Goal: Navigation & Orientation: Find specific page/section

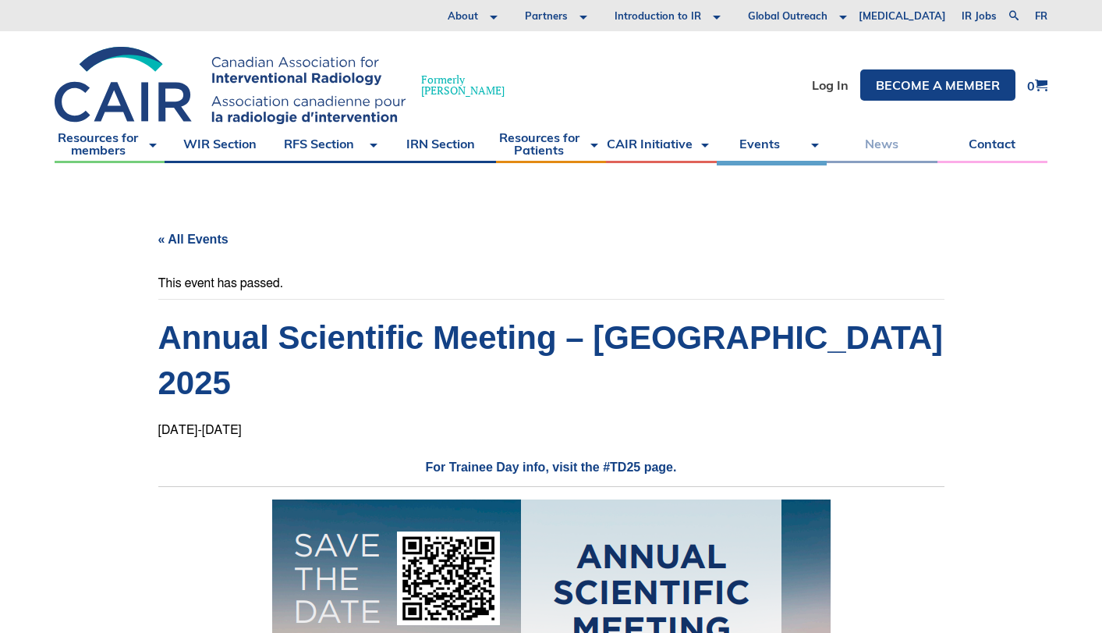
click at [878, 146] on link "News" at bounding box center [882, 143] width 110 height 39
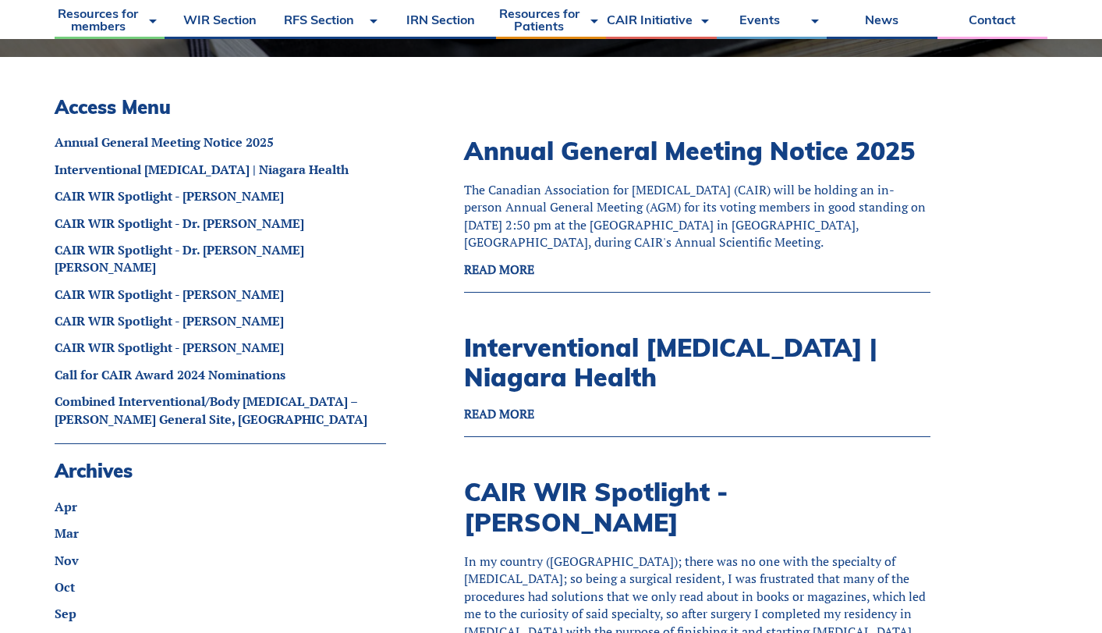
scroll to position [400, 0]
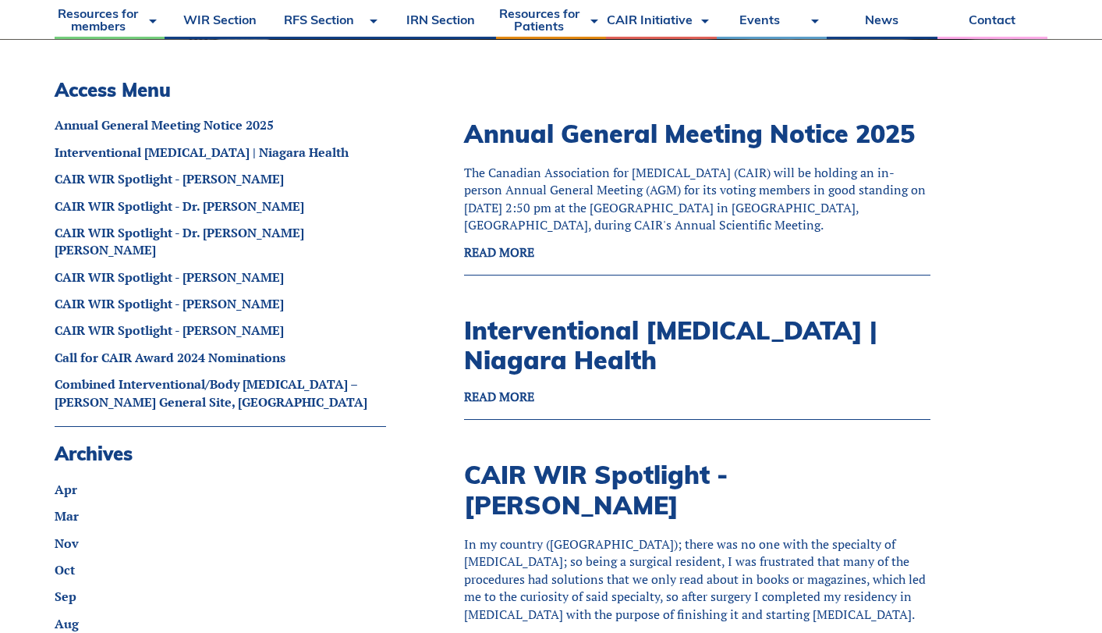
click at [517, 261] on strong "READ MORE" at bounding box center [499, 251] width 70 height 17
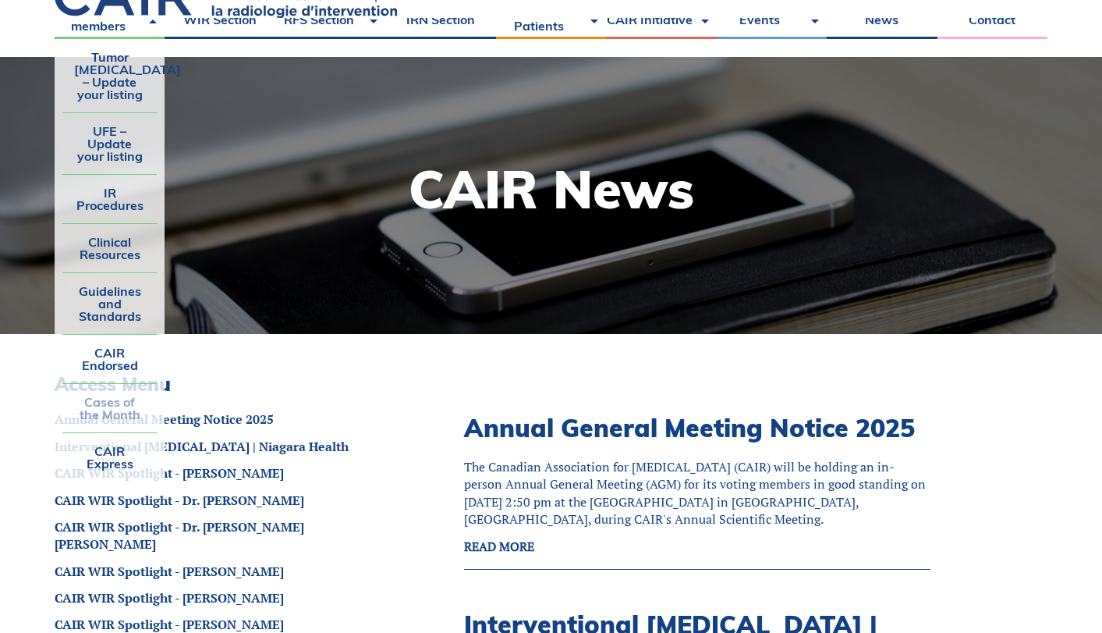
scroll to position [107, 0]
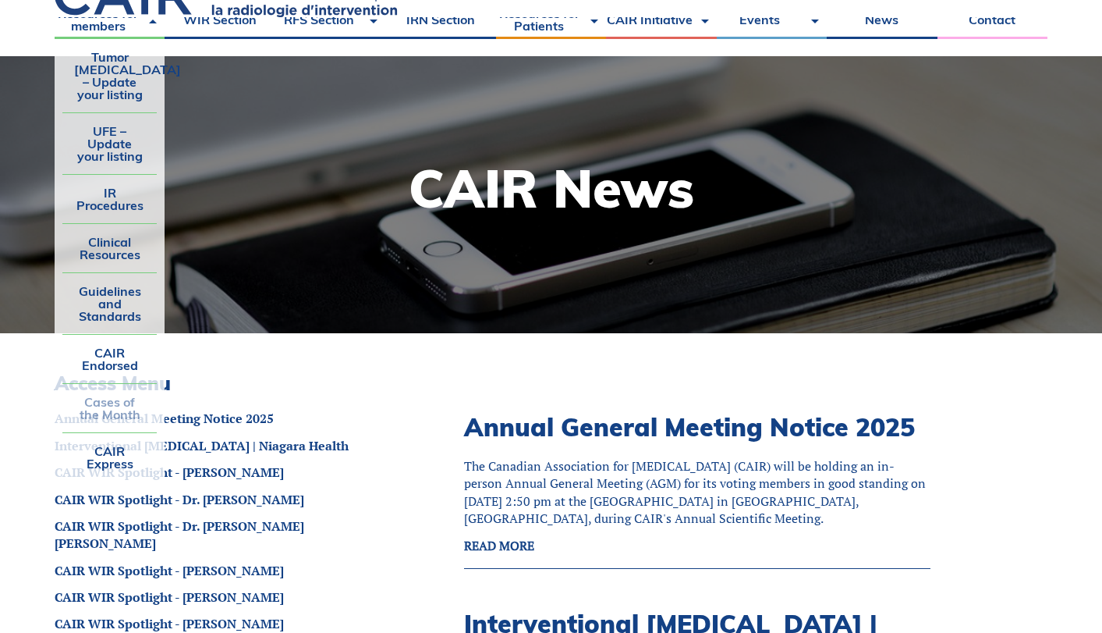
click at [112, 410] on link "Cases of the Month" at bounding box center [109, 408] width 94 height 48
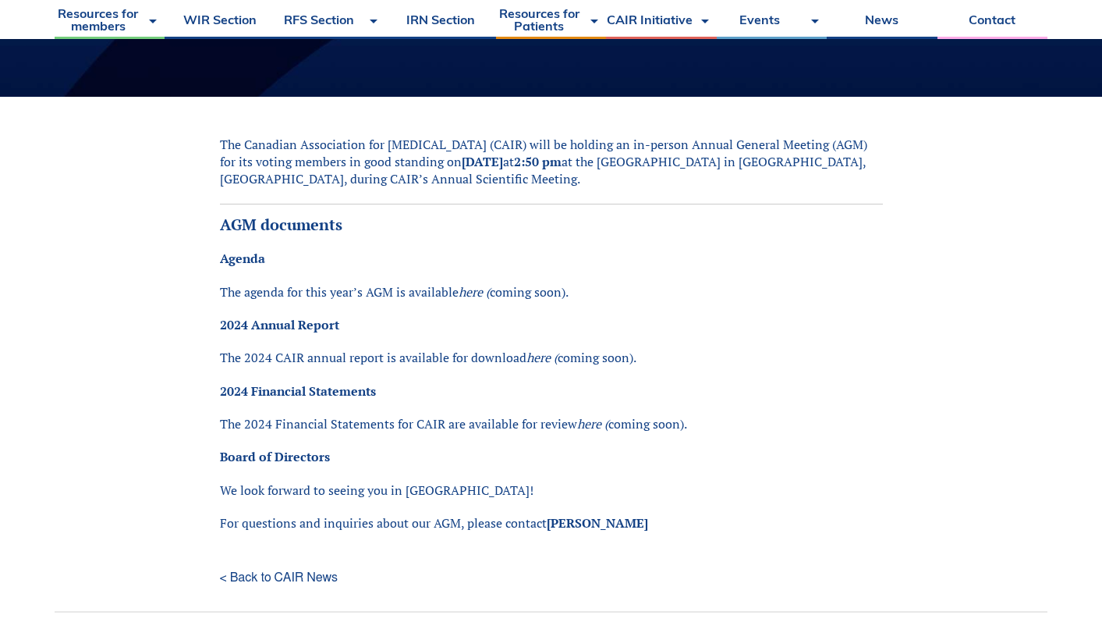
scroll to position [312, 0]
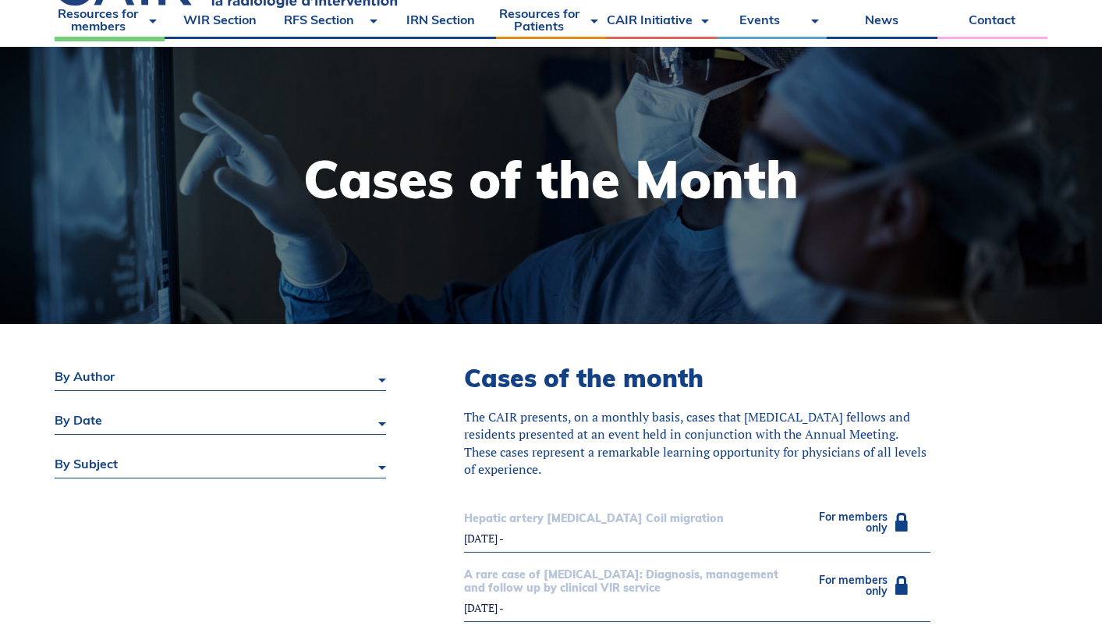
scroll to position [243, 0]
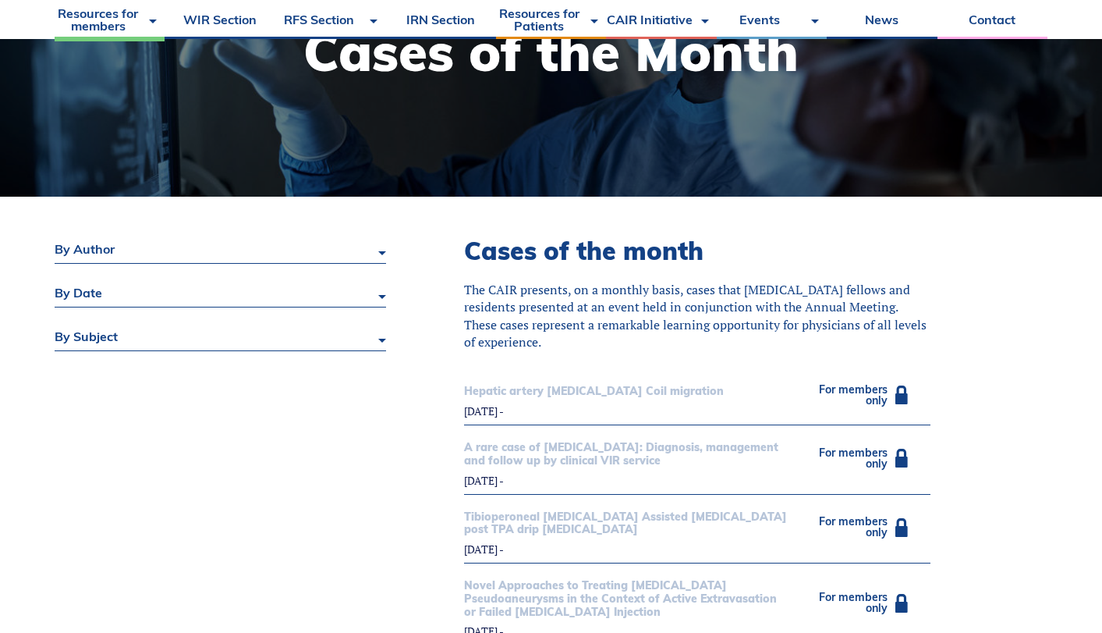
click at [307, 252] on div "By author" at bounding box center [221, 249] width 332 height 27
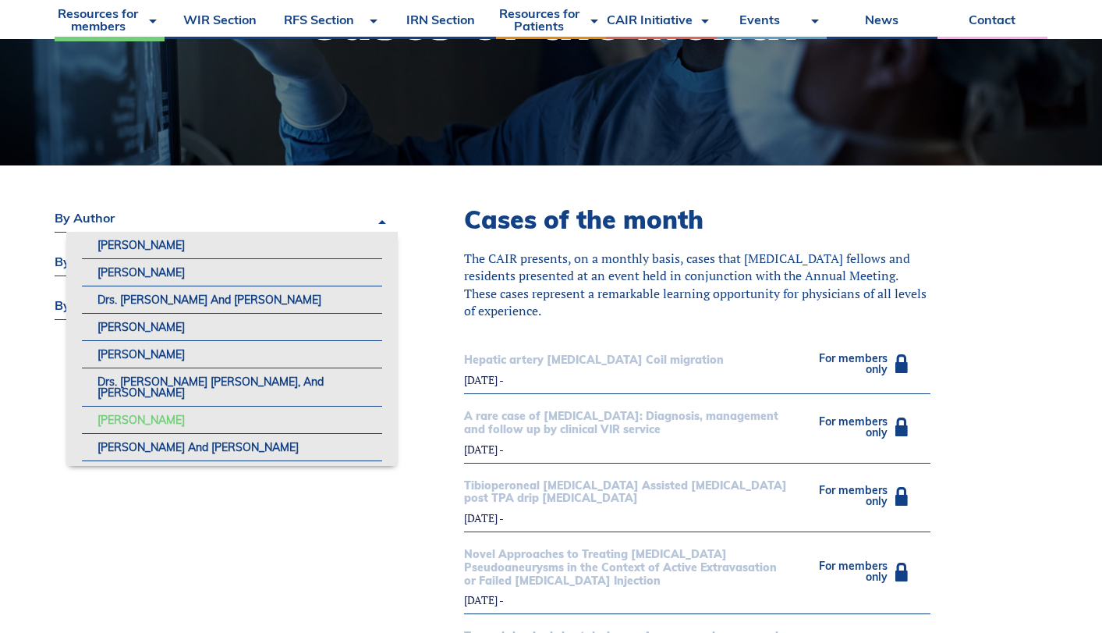
scroll to position [0, 0]
click at [383, 220] on div "By author" at bounding box center [221, 217] width 332 height 27
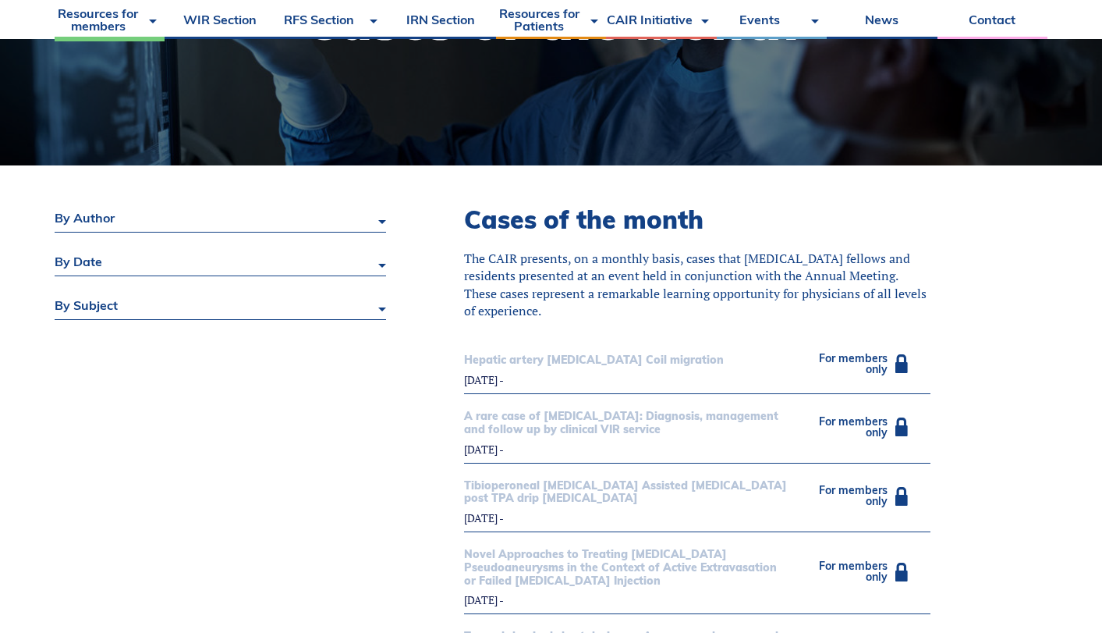
click at [215, 268] on div "By date" at bounding box center [221, 261] width 332 height 27
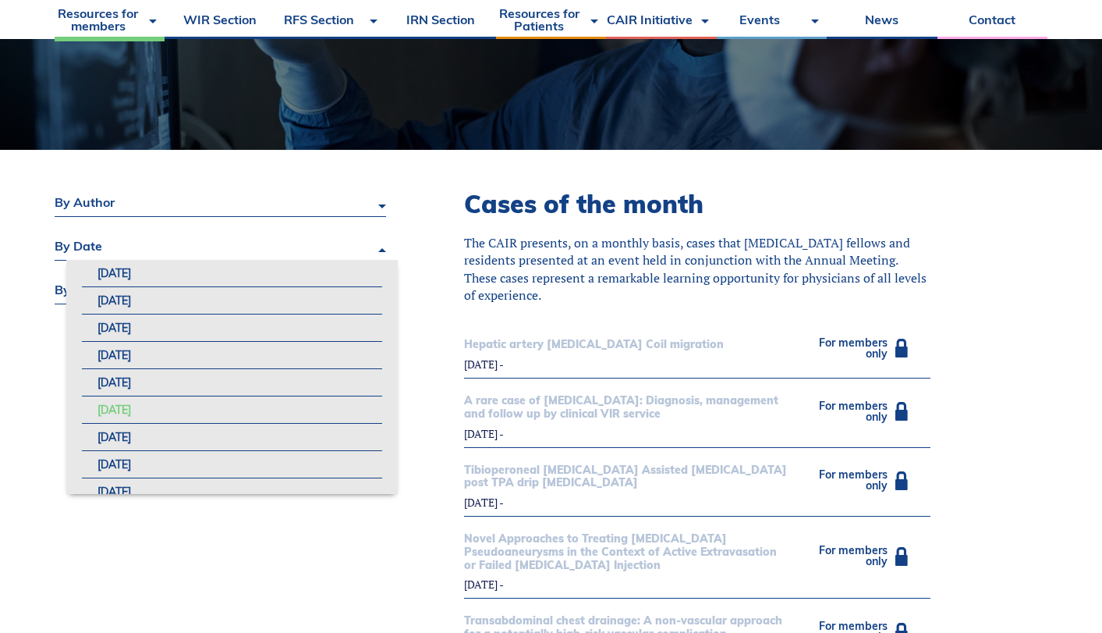
scroll to position [296, 0]
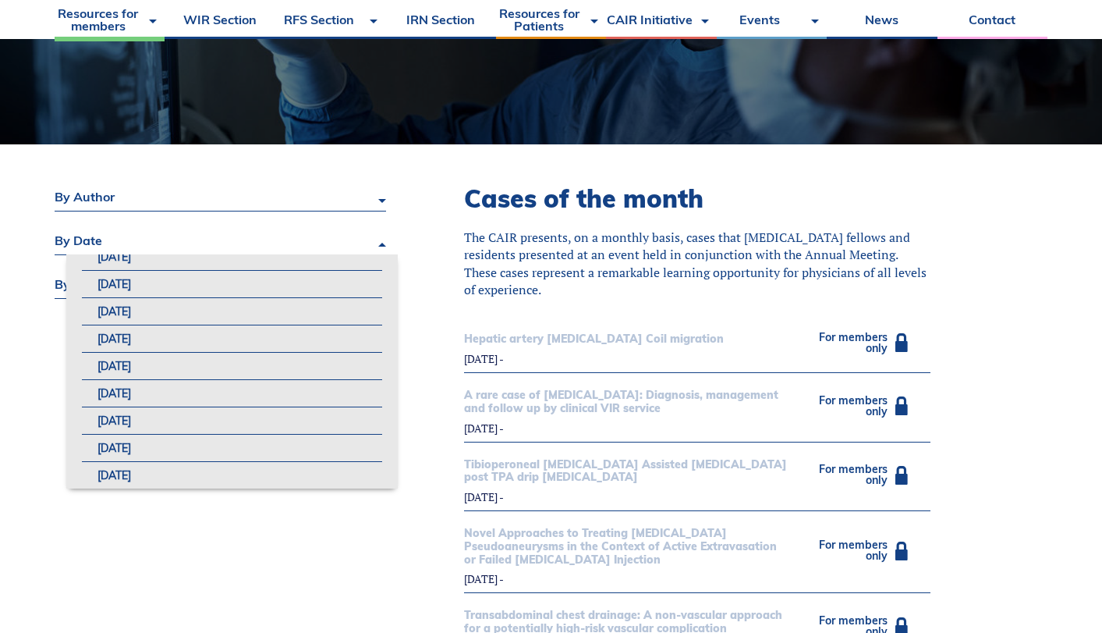
click at [379, 242] on div "By date" at bounding box center [221, 240] width 332 height 27
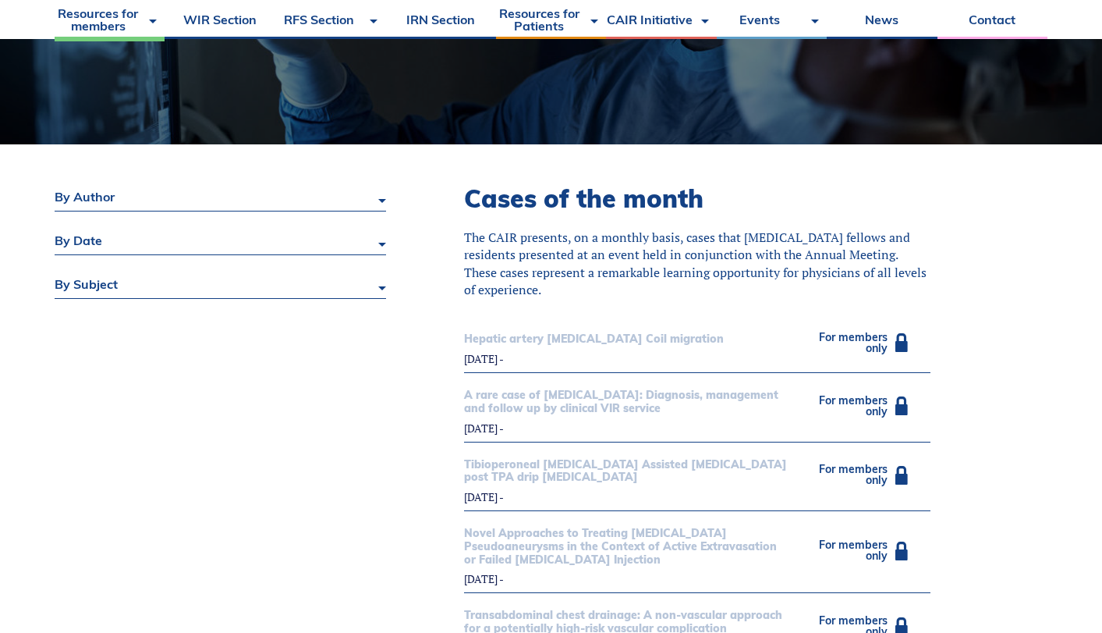
click at [342, 293] on div "By subject" at bounding box center [221, 284] width 332 height 27
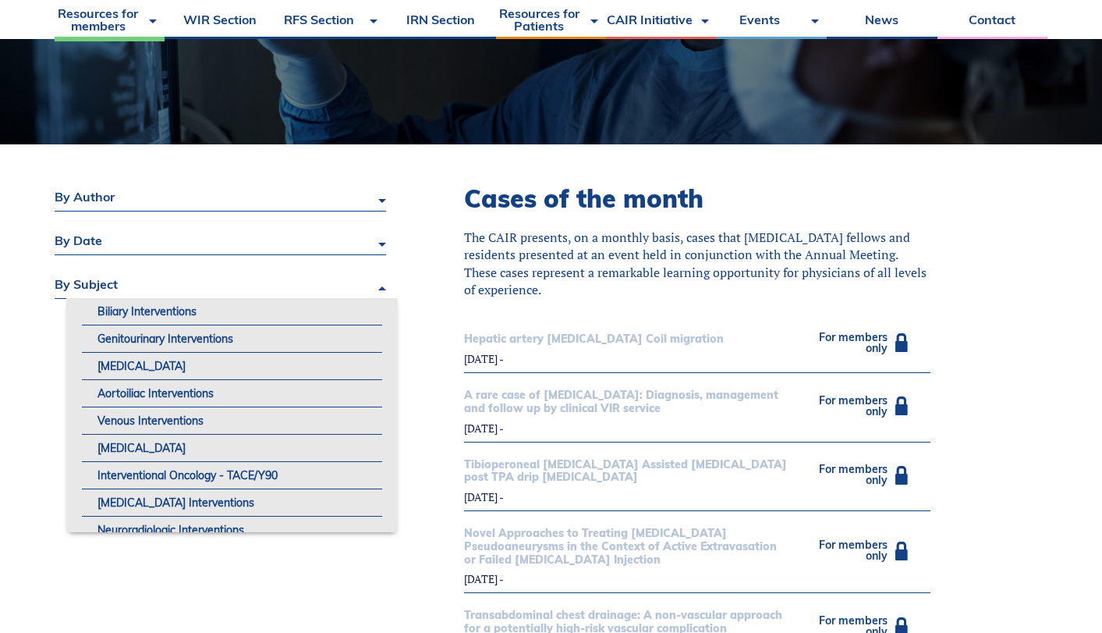
click at [342, 293] on div "By subject" at bounding box center [221, 284] width 332 height 27
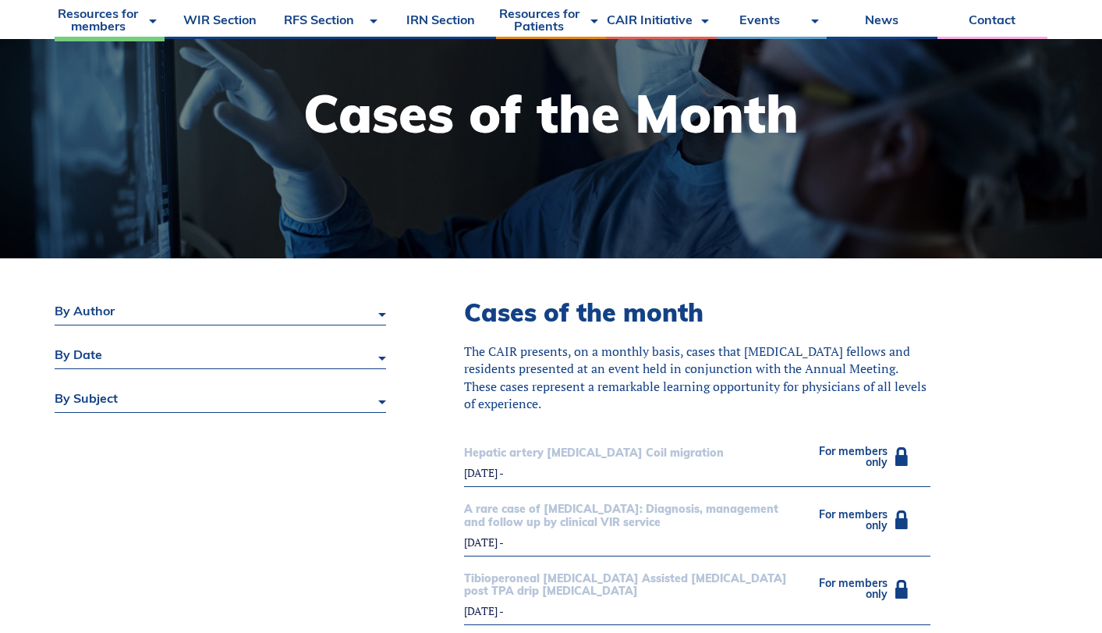
scroll to position [23, 0]
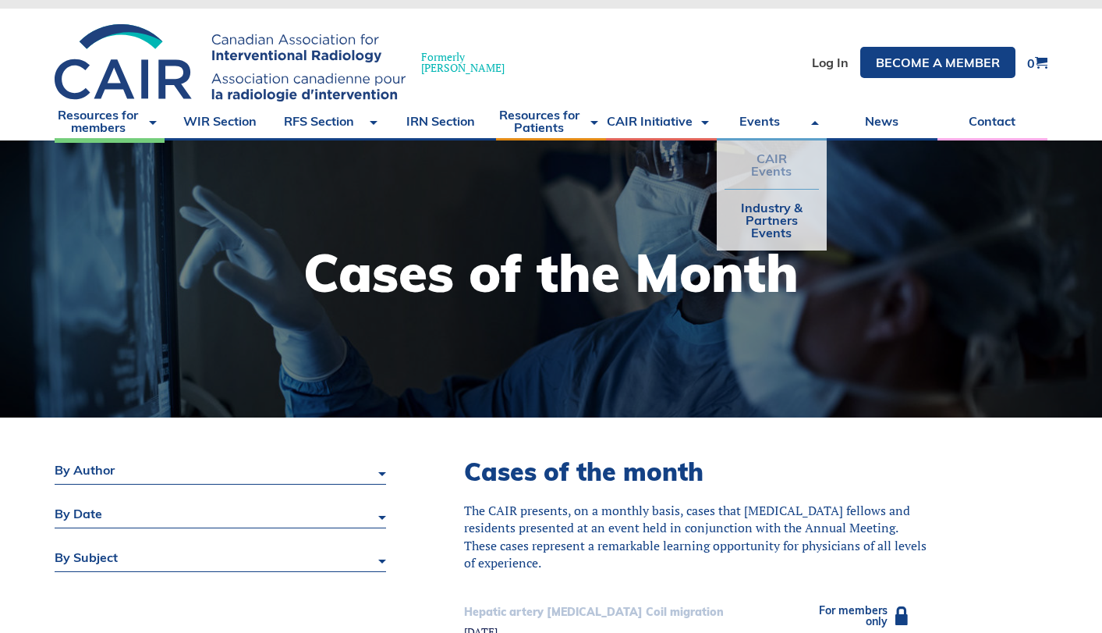
click at [763, 170] on link "CAIR Events" at bounding box center [772, 164] width 94 height 48
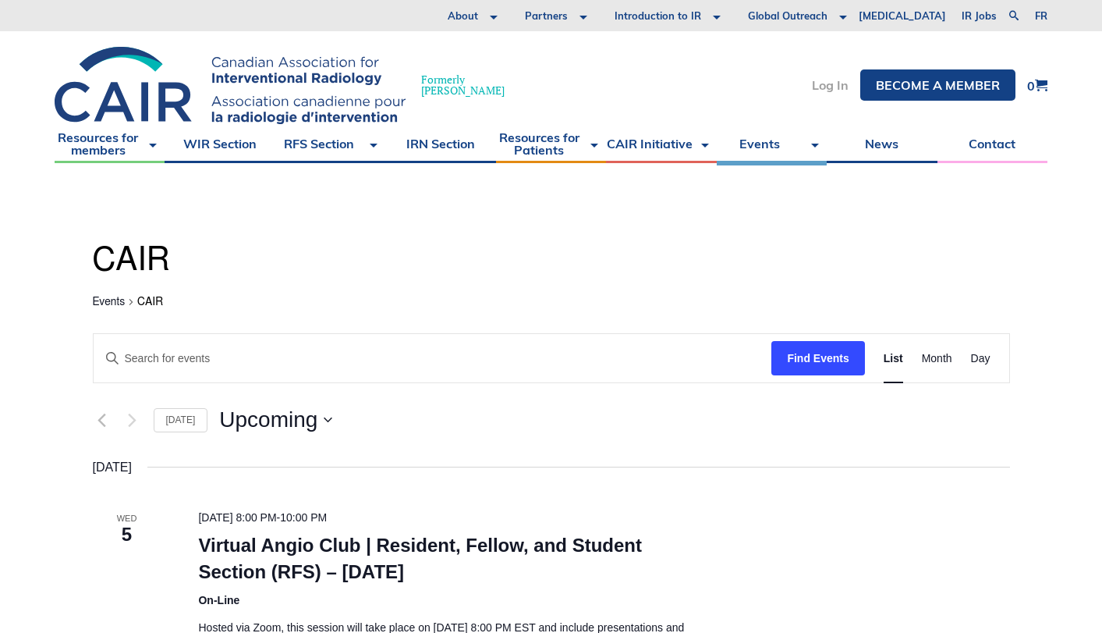
click at [836, 79] on link "Log In" at bounding box center [830, 85] width 37 height 12
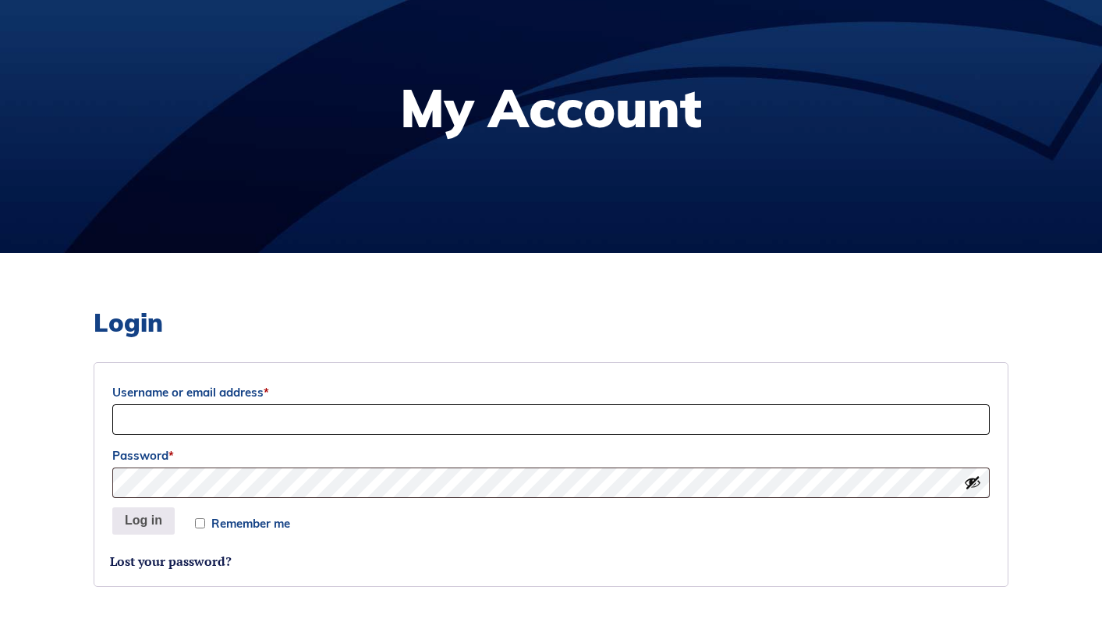
scroll to position [271, 0]
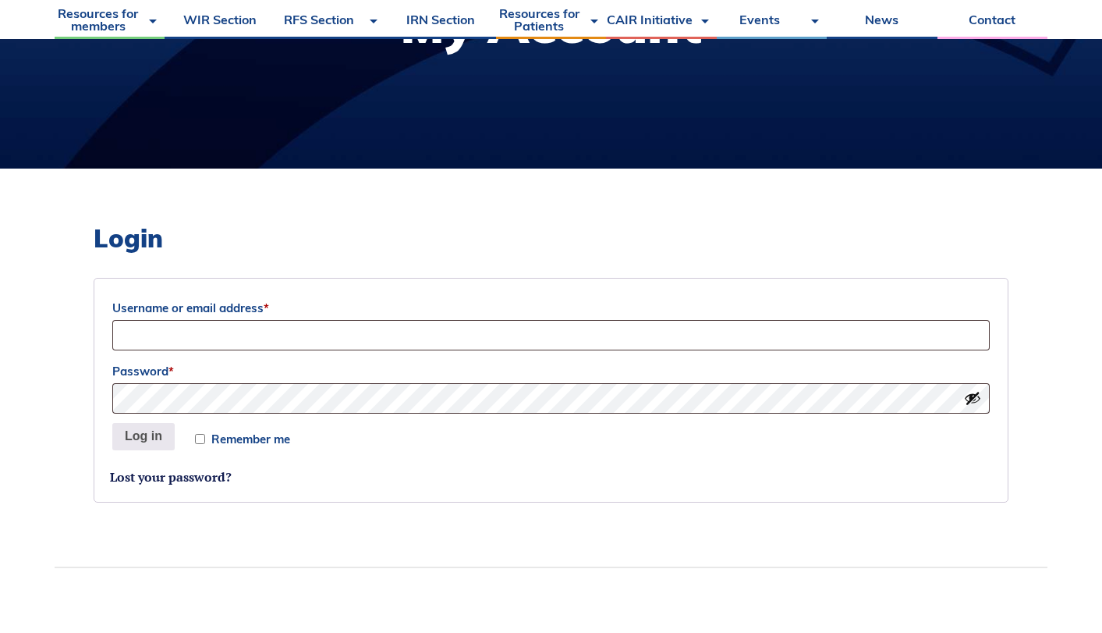
click at [585, 353] on form "Username or email address * Password * Remember me Log in Lost your password?" at bounding box center [551, 390] width 915 height 225
click at [578, 346] on input "Username or email address *" at bounding box center [551, 335] width 878 height 30
type input "naomie.conde@mail.mcgill.ca"
click at [143, 436] on button "Log in" at bounding box center [143, 437] width 62 height 28
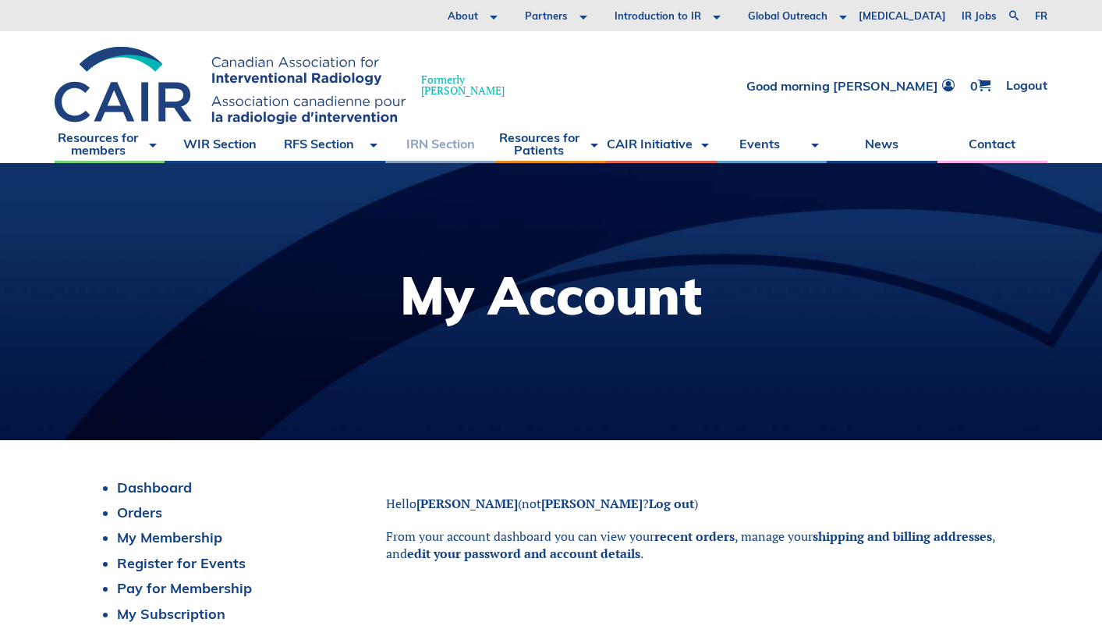
click at [463, 143] on link "IRN Section" at bounding box center [440, 143] width 110 height 39
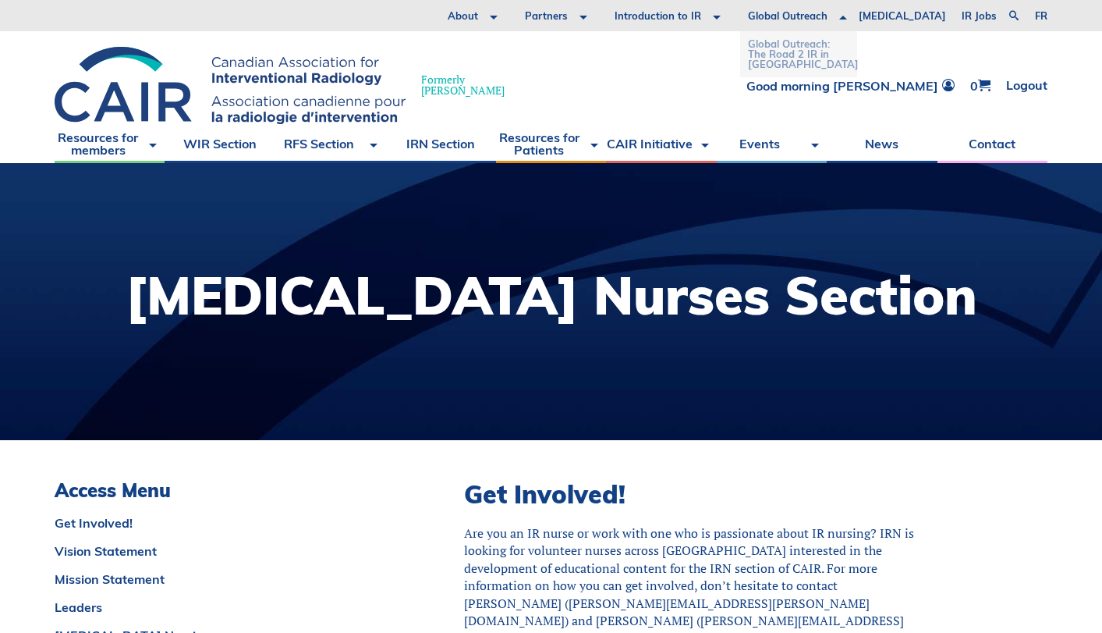
click at [813, 47] on link "Global Outreach: The Road 2 IR in [GEOGRAPHIC_DATA]" at bounding box center [798, 54] width 101 height 38
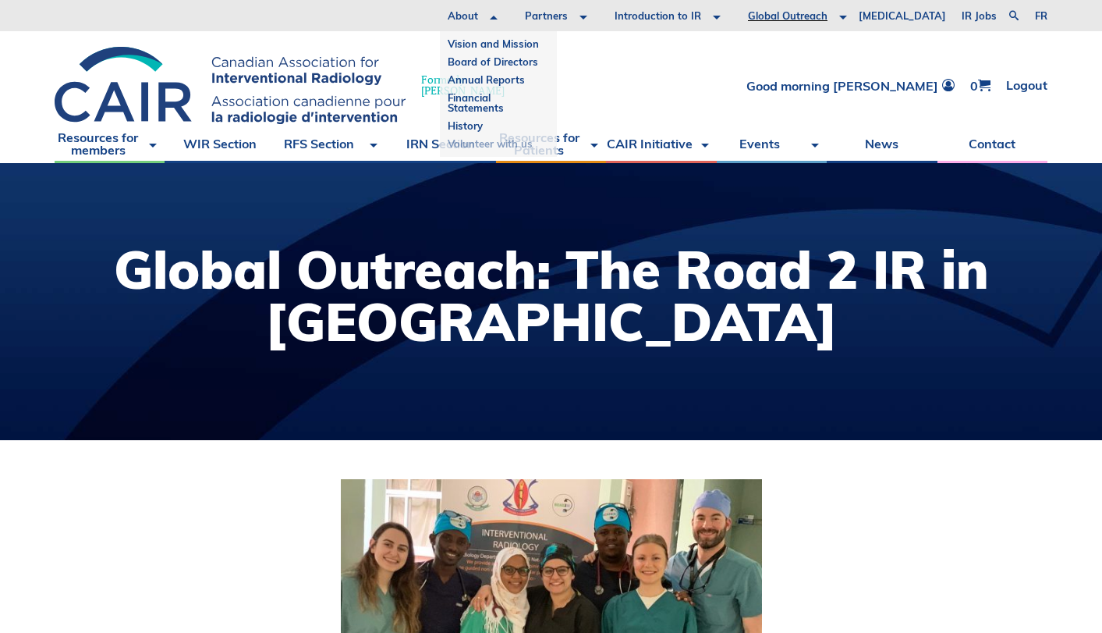
click at [541, 144] on link "Volunteer with us" at bounding box center [498, 144] width 101 height 18
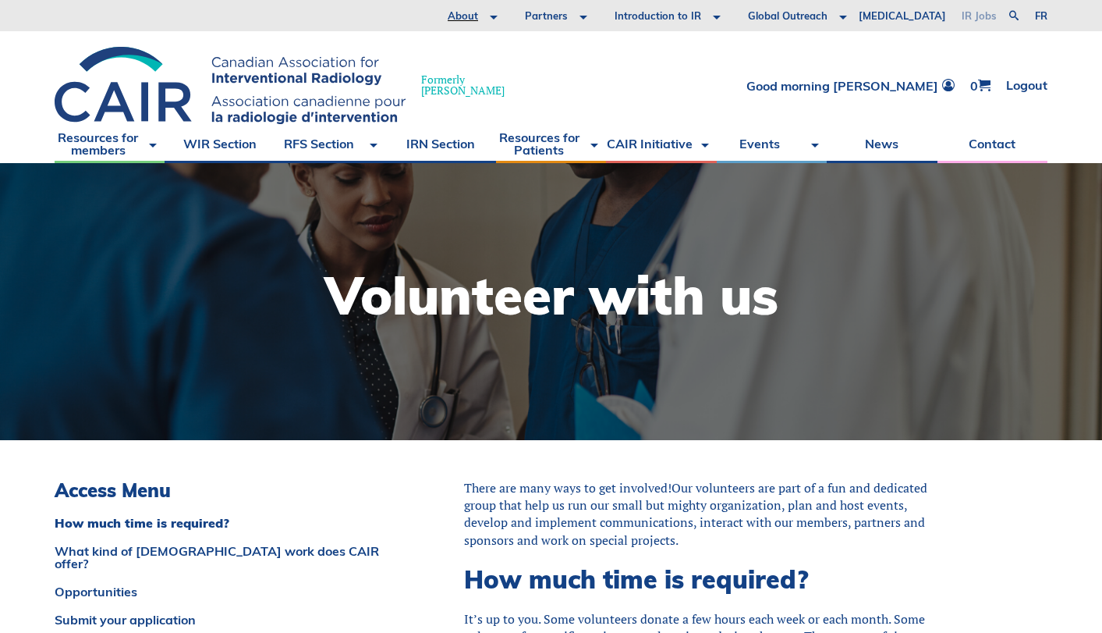
click at [971, 12] on link "IR Jobs" at bounding box center [979, 15] width 51 height 31
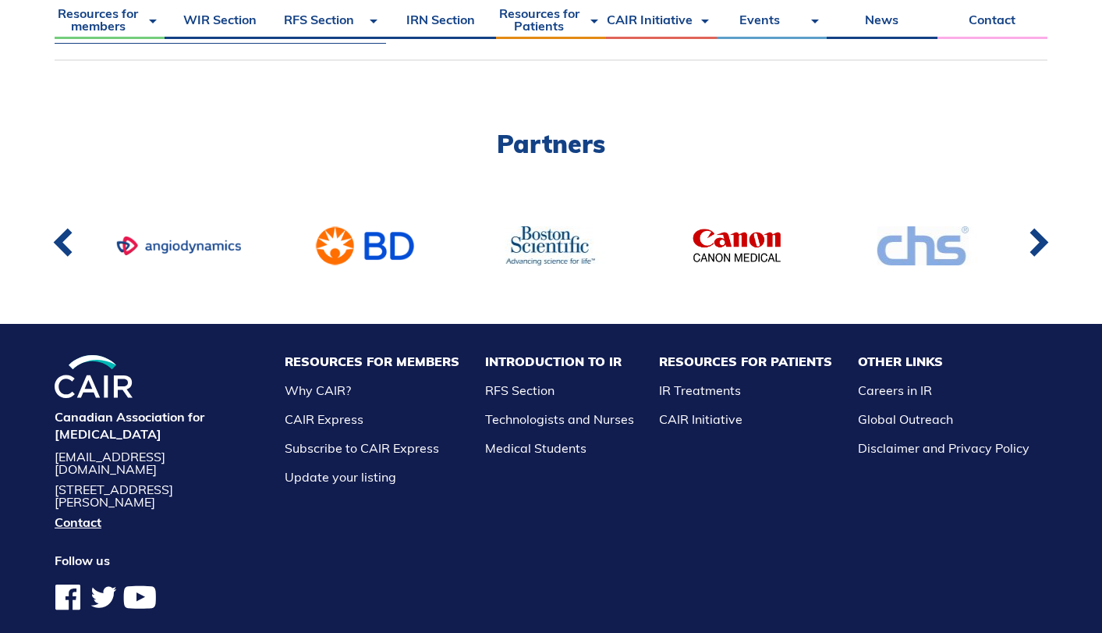
scroll to position [1105, 0]
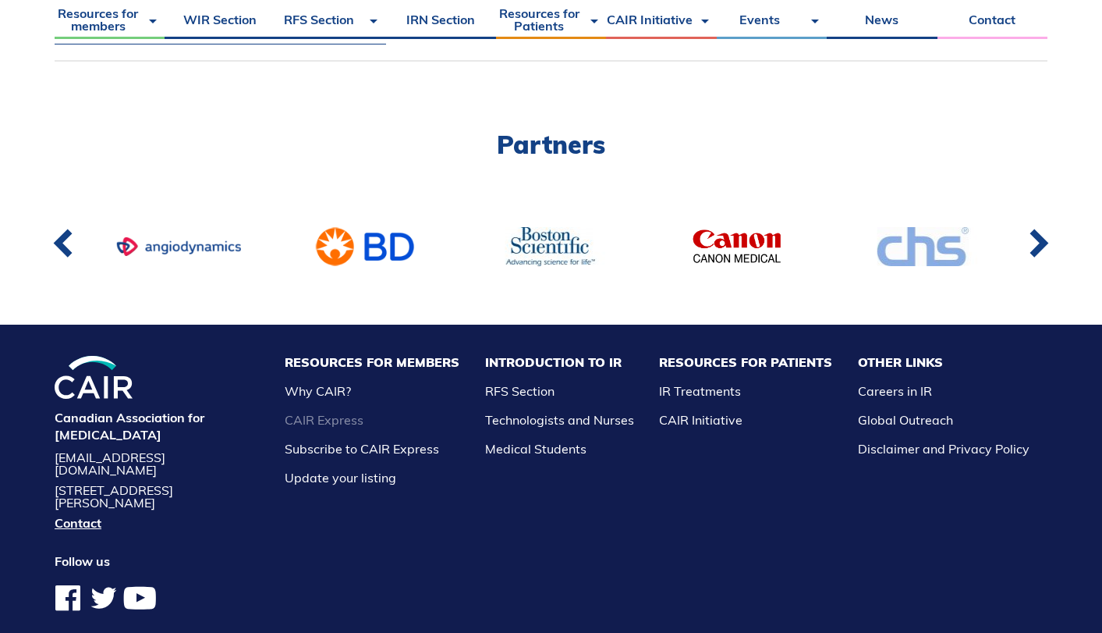
click at [364, 412] on link "CAIR Express" at bounding box center [324, 420] width 79 height 16
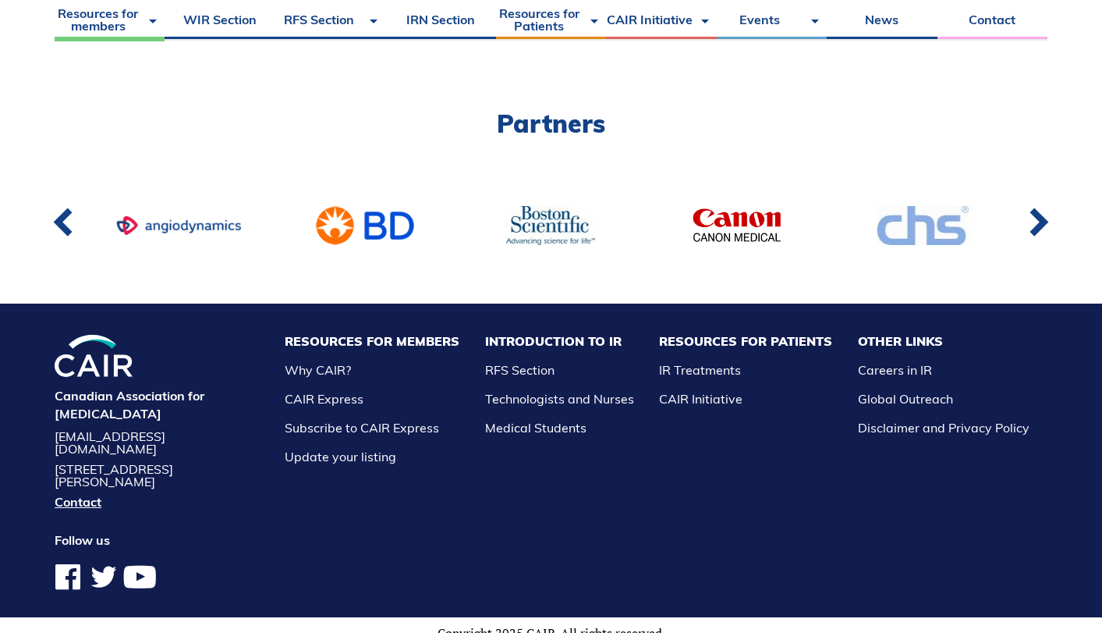
scroll to position [1255, 0]
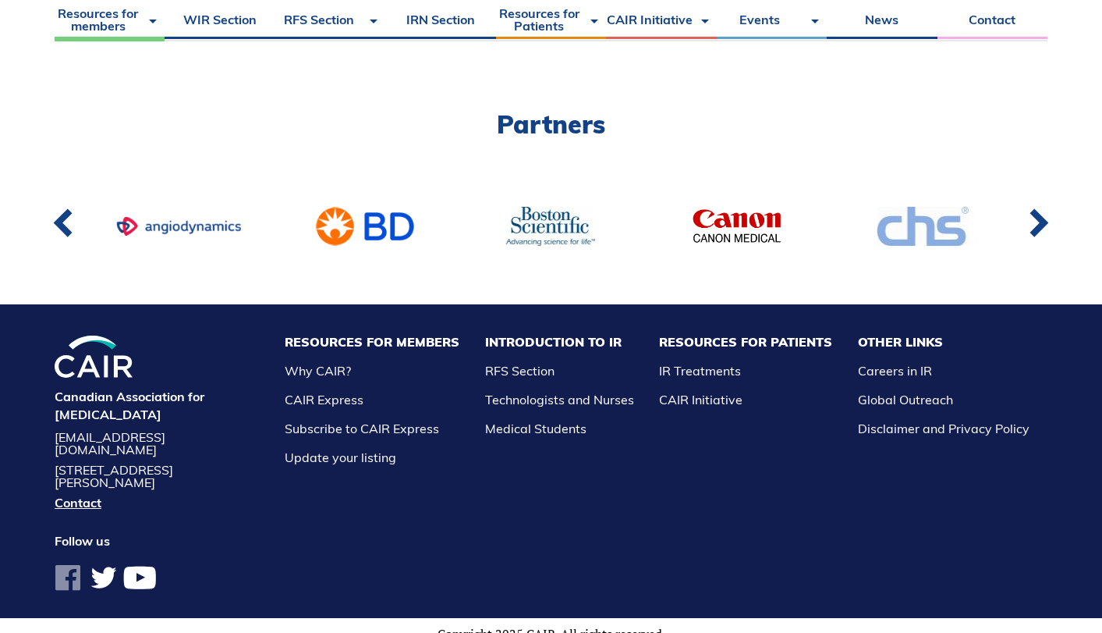
click at [72, 563] on span at bounding box center [67, 577] width 39 height 39
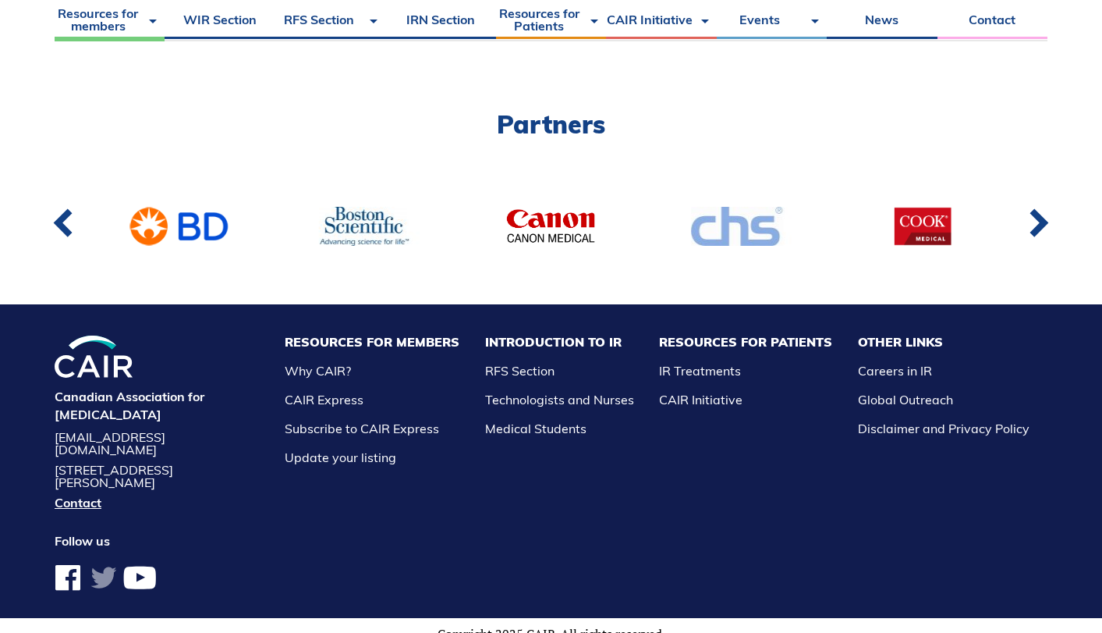
click at [102, 560] on span at bounding box center [103, 577] width 39 height 39
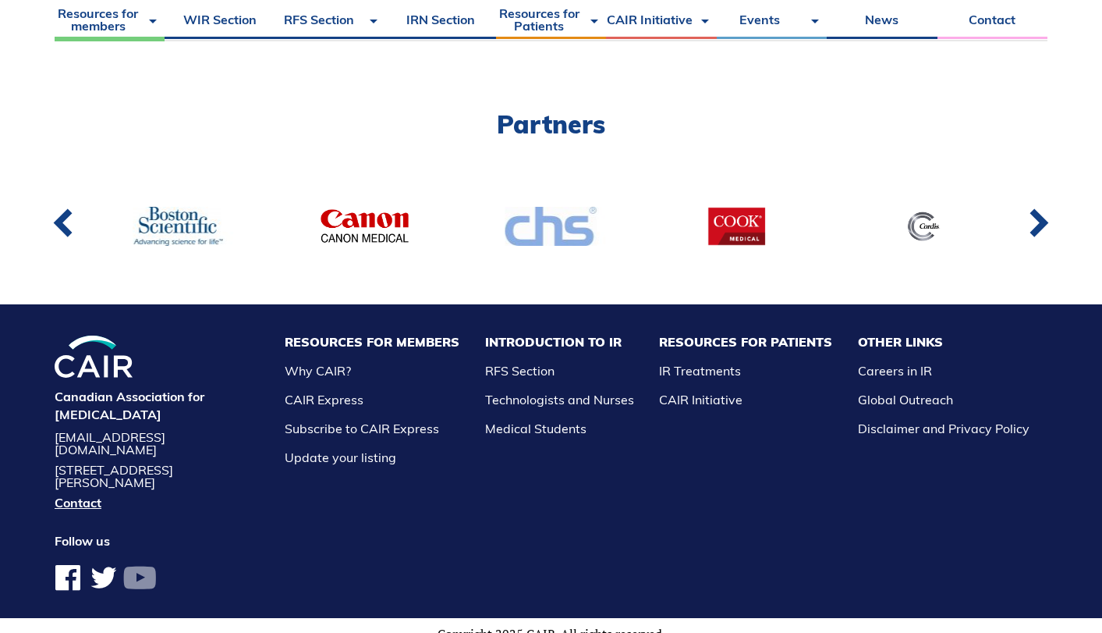
click at [143, 558] on span at bounding box center [139, 577] width 39 height 39
